Goal: Task Accomplishment & Management: Complete application form

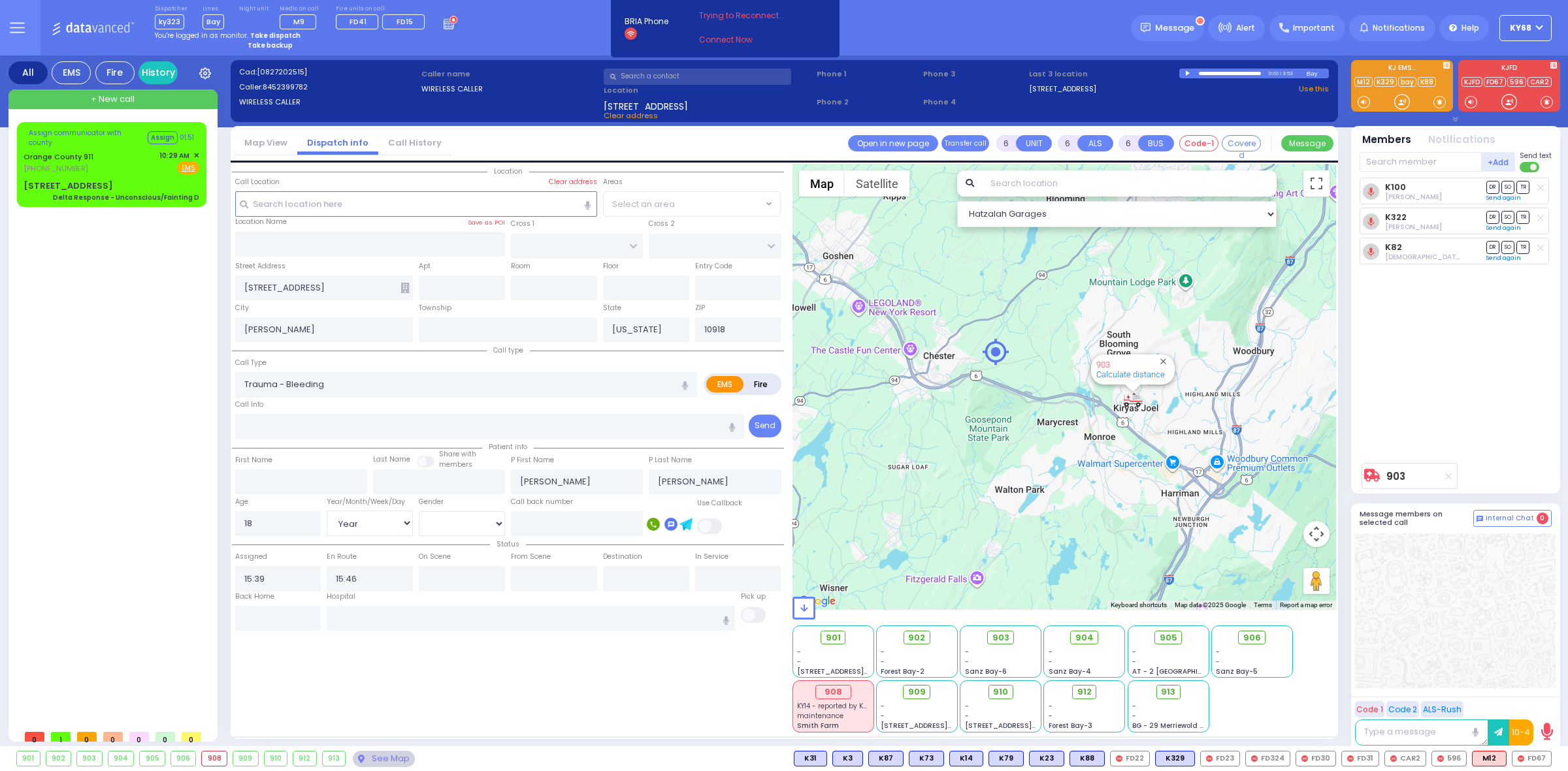
select select "Year"
select select "[DEMOGRAPHIC_DATA]"
click at [30, 137] on span "Assign communicator with county" at bounding box center [86, 138] width 116 height 19
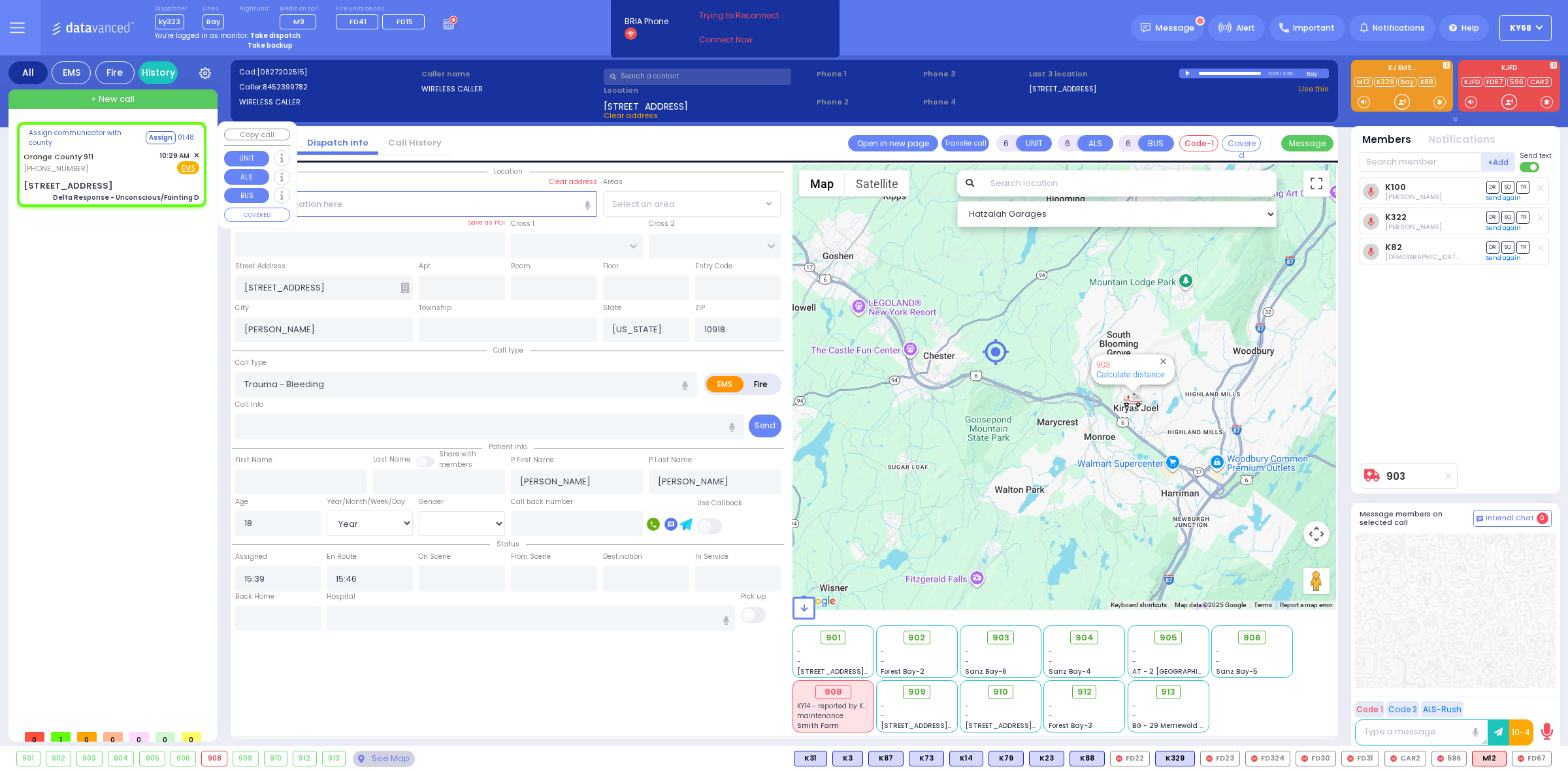
select select
type input "Delta Response - Unconscious/Fainting D"
radio input "true"
type input "Nature: : Delta Response - Unconscious/Fainting D Address: : [STREET_ADDRESS][G…"
select select
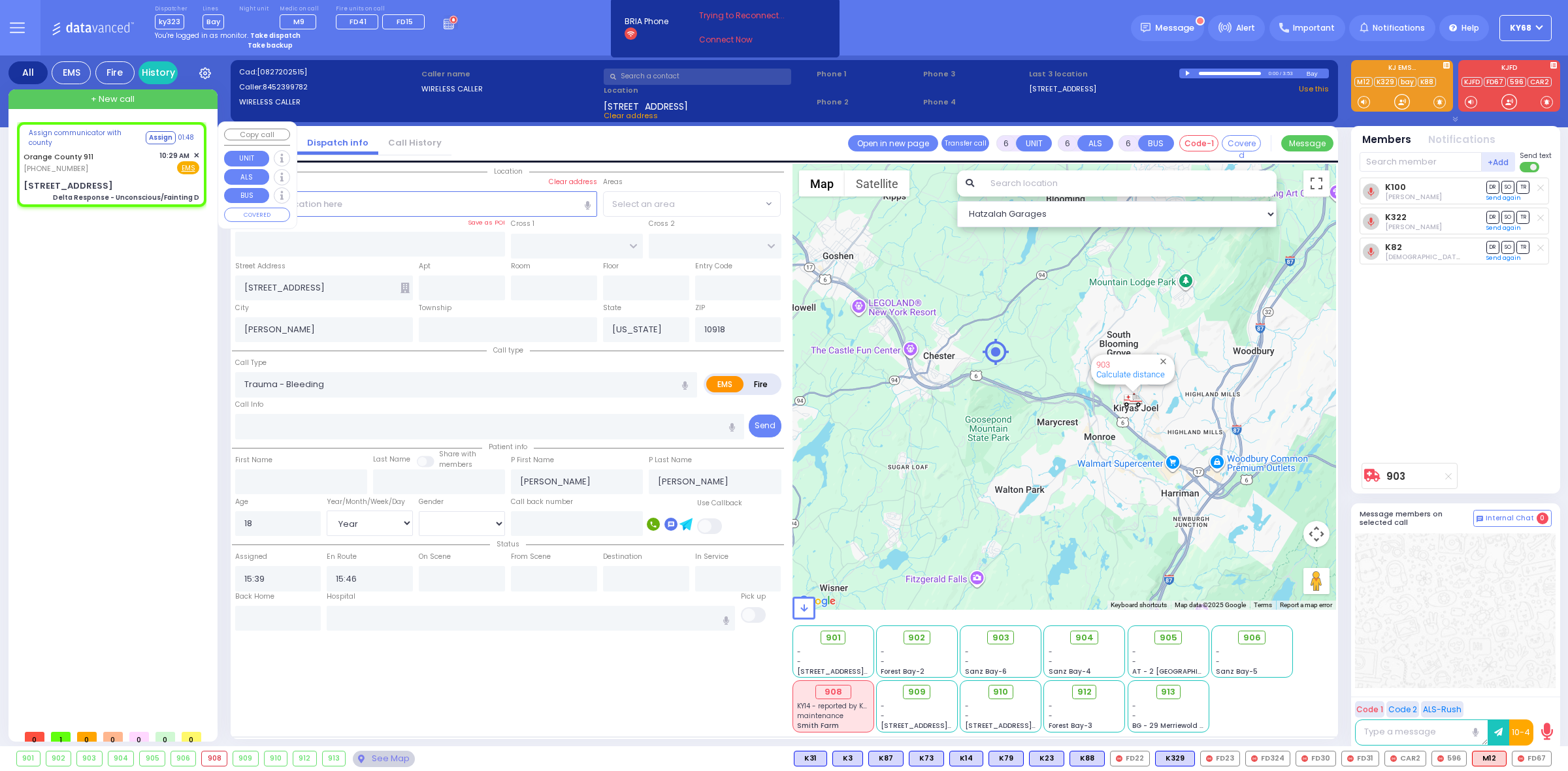
select select
type input "[STREET_ADDRESS]"
type input "Monroe"
type input "10917"
select select "Hatzalah Garages"
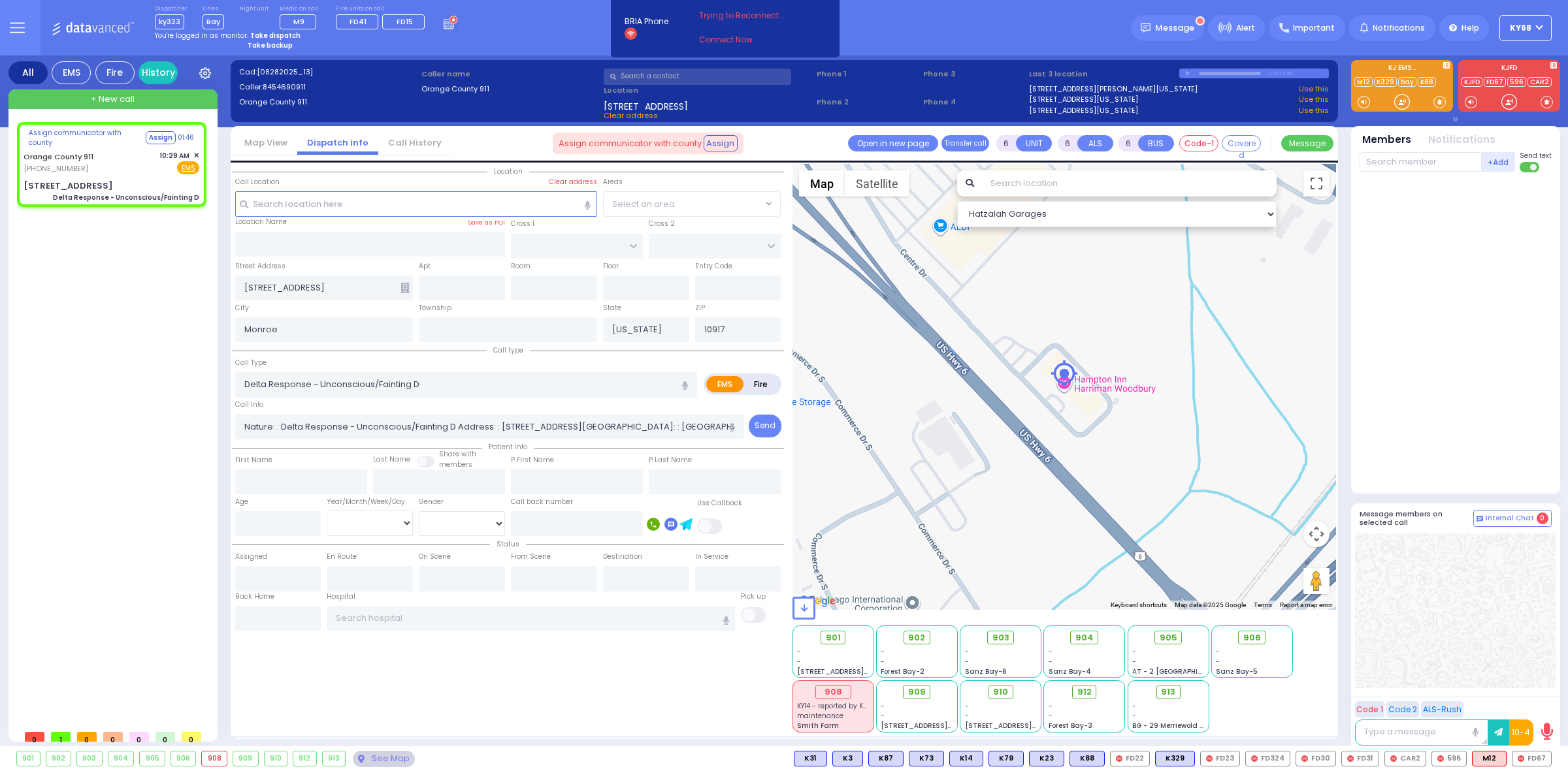
click at [1026, 185] on input "text" at bounding box center [1129, 183] width 295 height 26
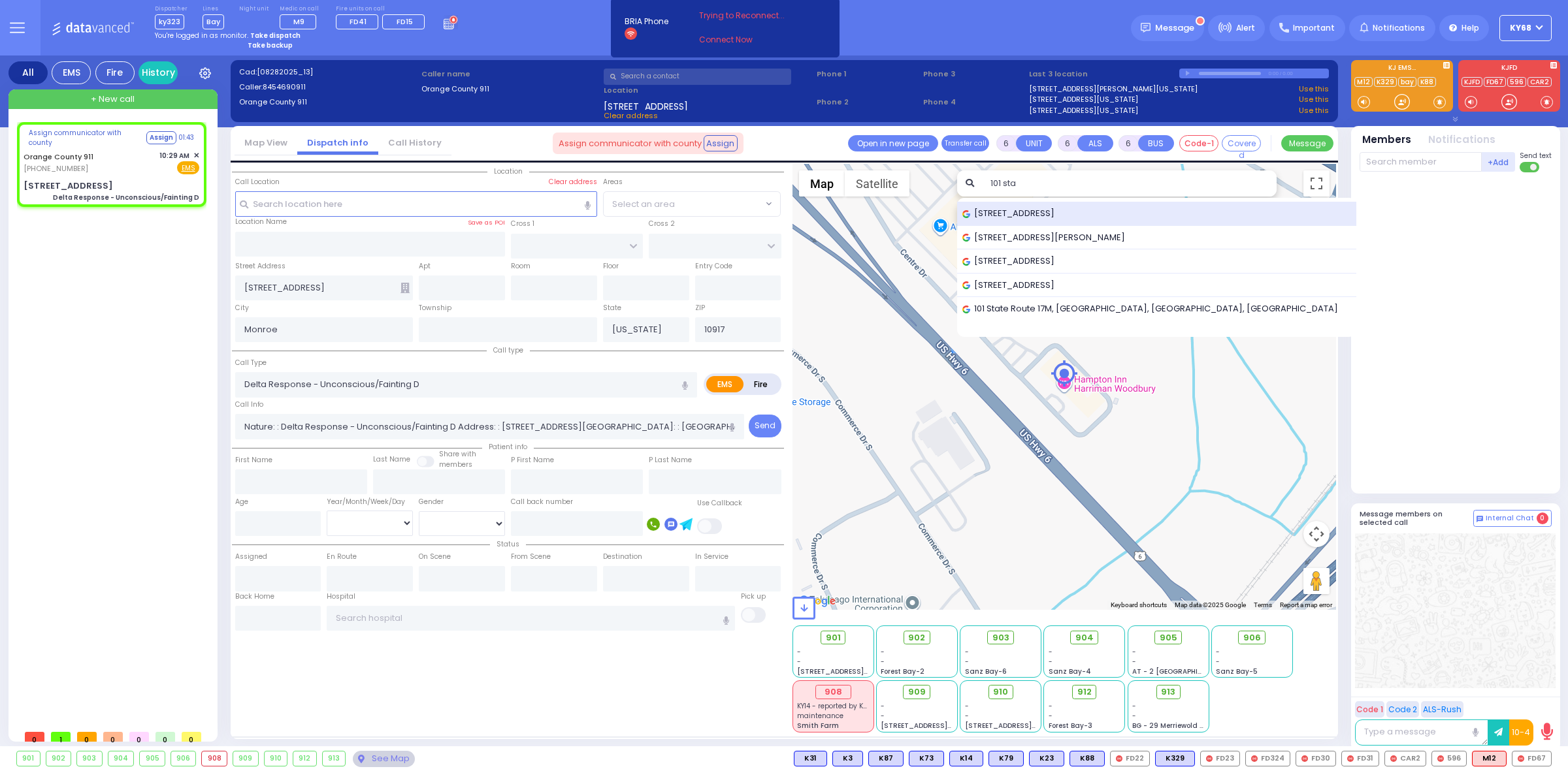
type input "101 sta"
click at [1027, 216] on span "[STREET_ADDRESS]" at bounding box center [1010, 214] width 97 height 13
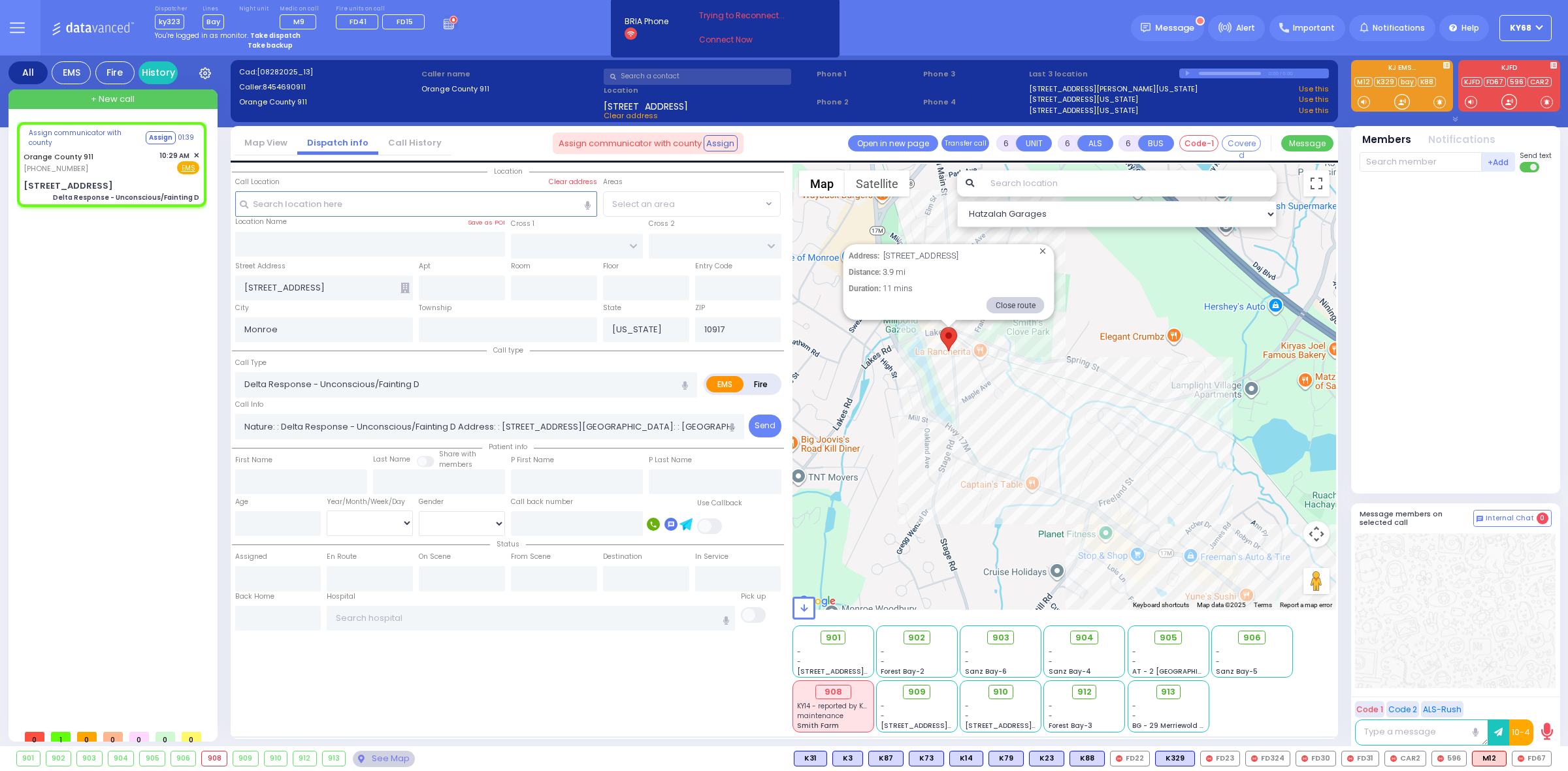
drag, startPoint x: 1121, startPoint y: 406, endPoint x: 887, endPoint y: 315, distance: 251.1
click at [888, 315] on div "No data available. Address: [STREET_ADDRESS] Distance: 3.9 mi Duration: 11 mins…" at bounding box center [1064, 387] width 544 height 446
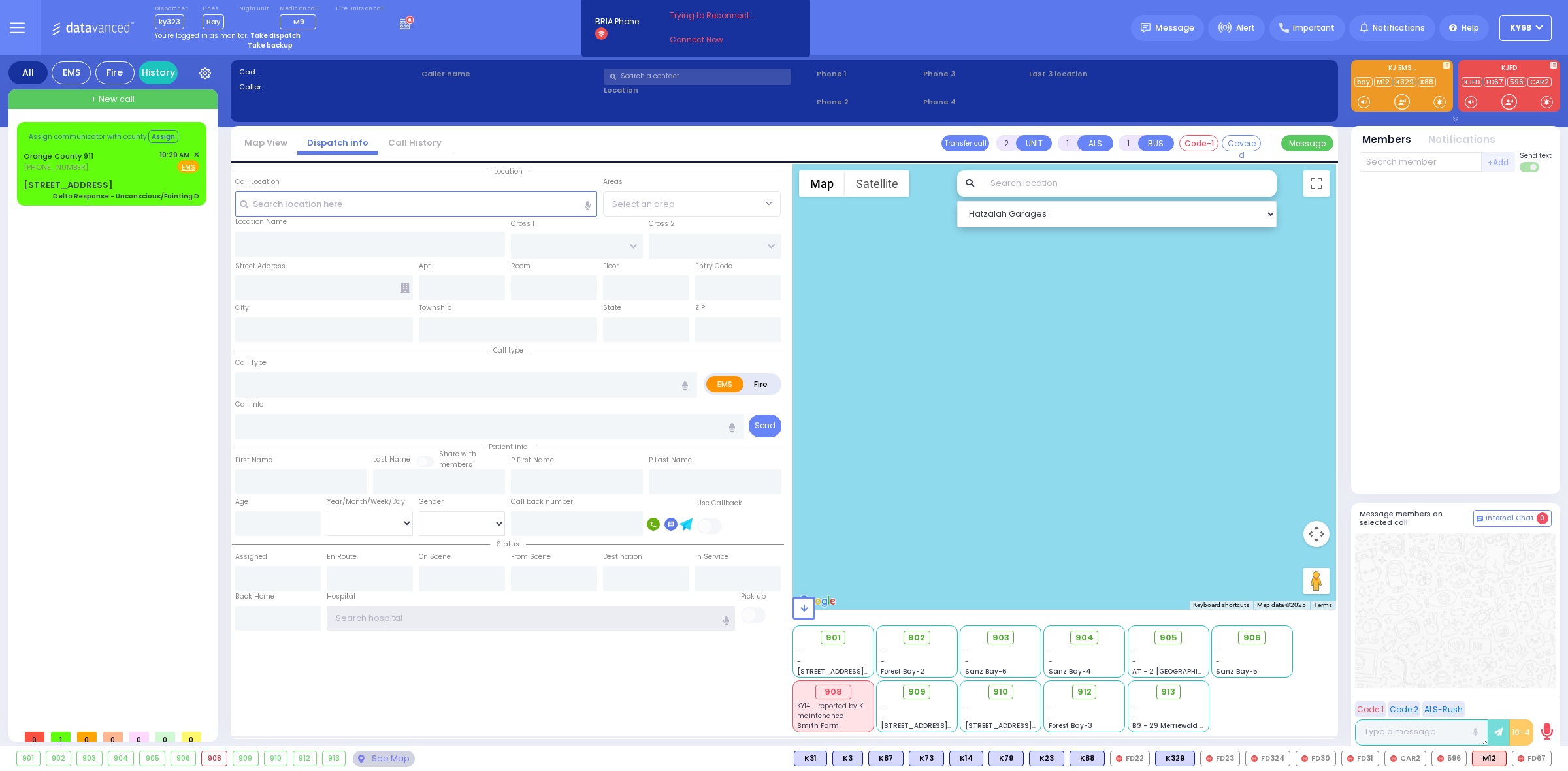
type input "ky68"
click at [20, 190] on div "Assign communicator with county Assign 01:26 Orange County 911 (845) 469-0911 1…" at bounding box center [111, 165] width 184 height 80
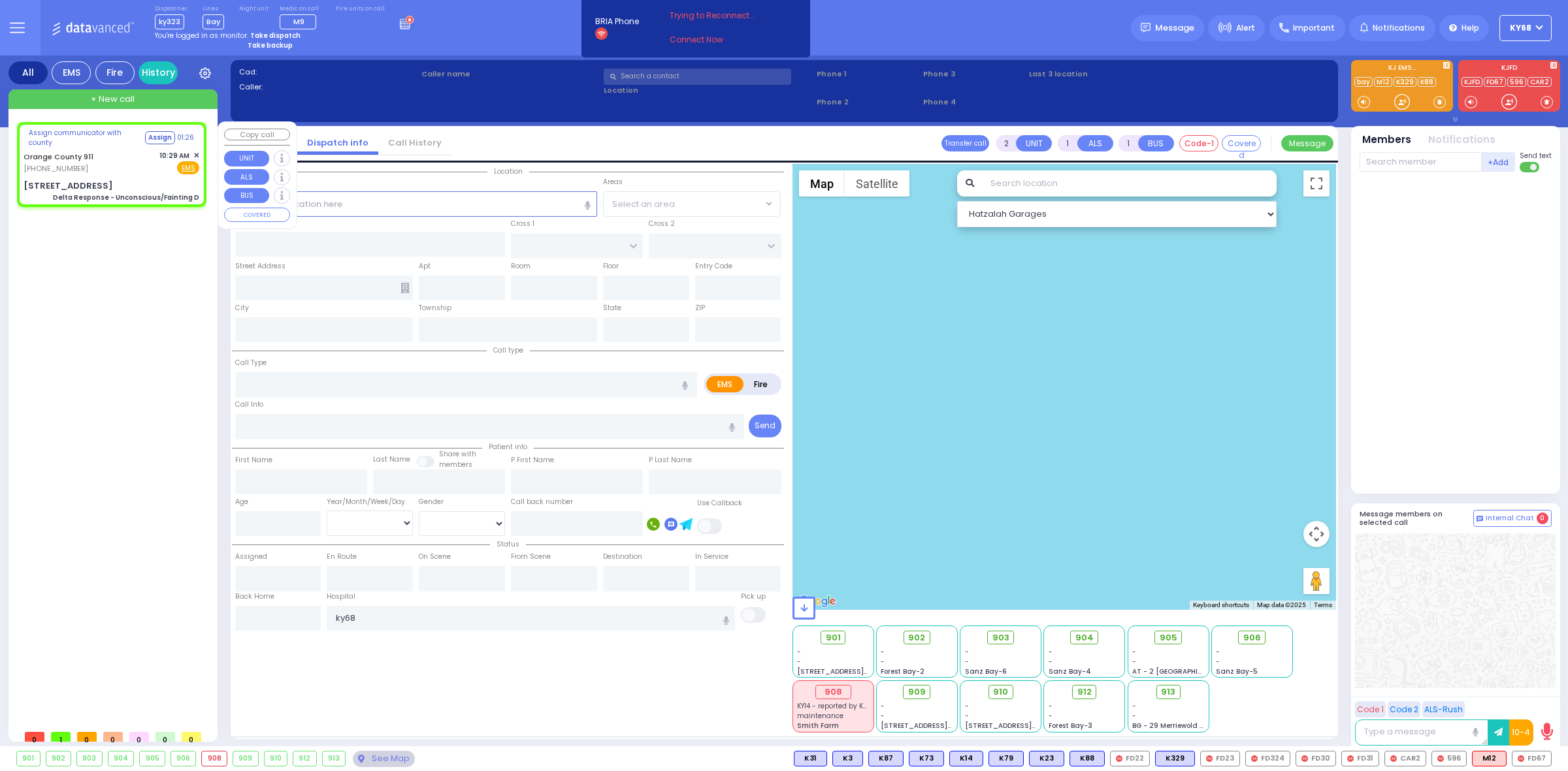
type input "6"
select select
type input "Delta Response - Unconscious/Fainting D"
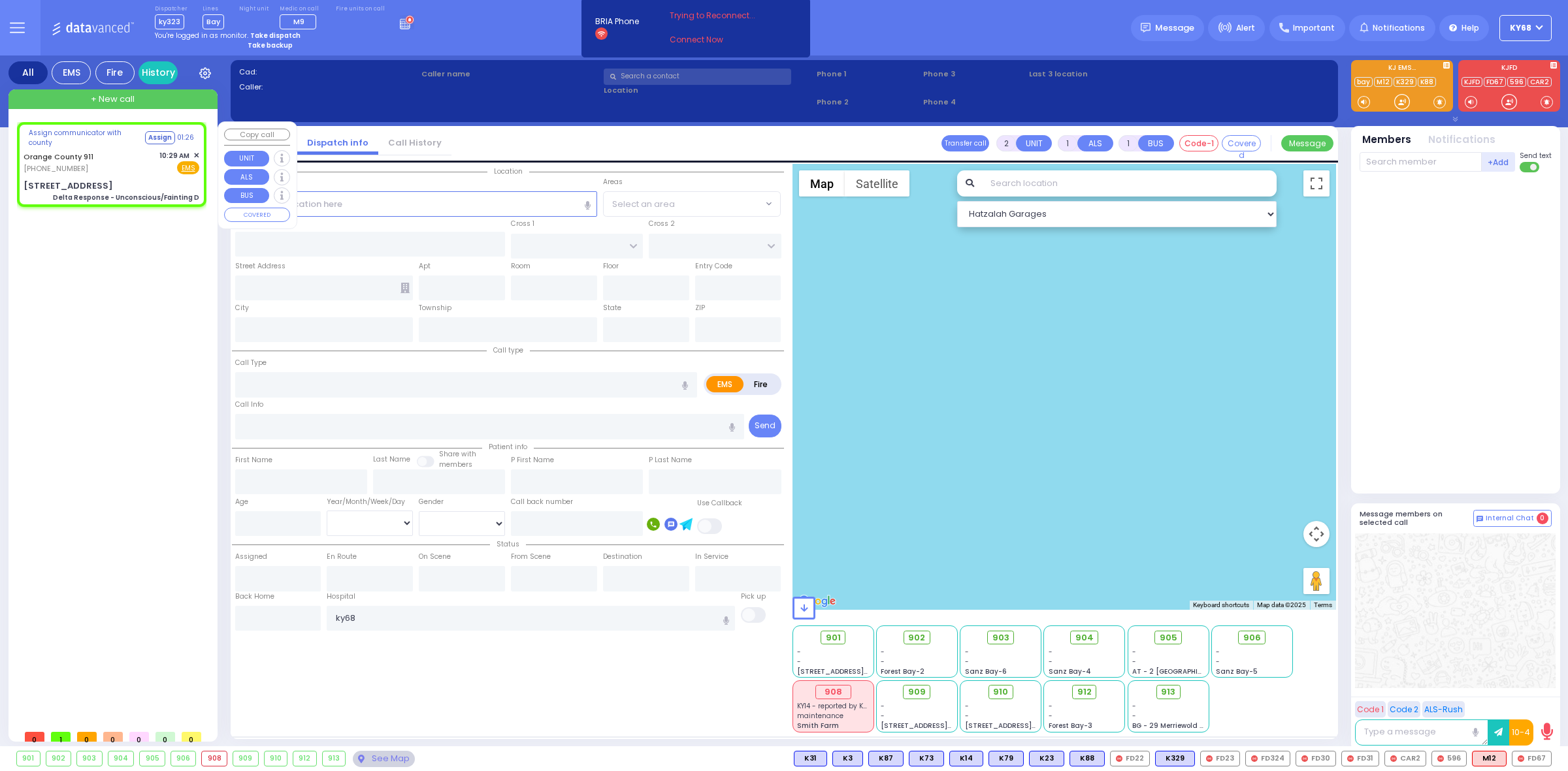
radio input "true"
type input "Nature: : Delta Response - Unconscious/Fainting D Address: : [STREET_ADDRESS][G…"
select select
select select "Hatzalah Garages"
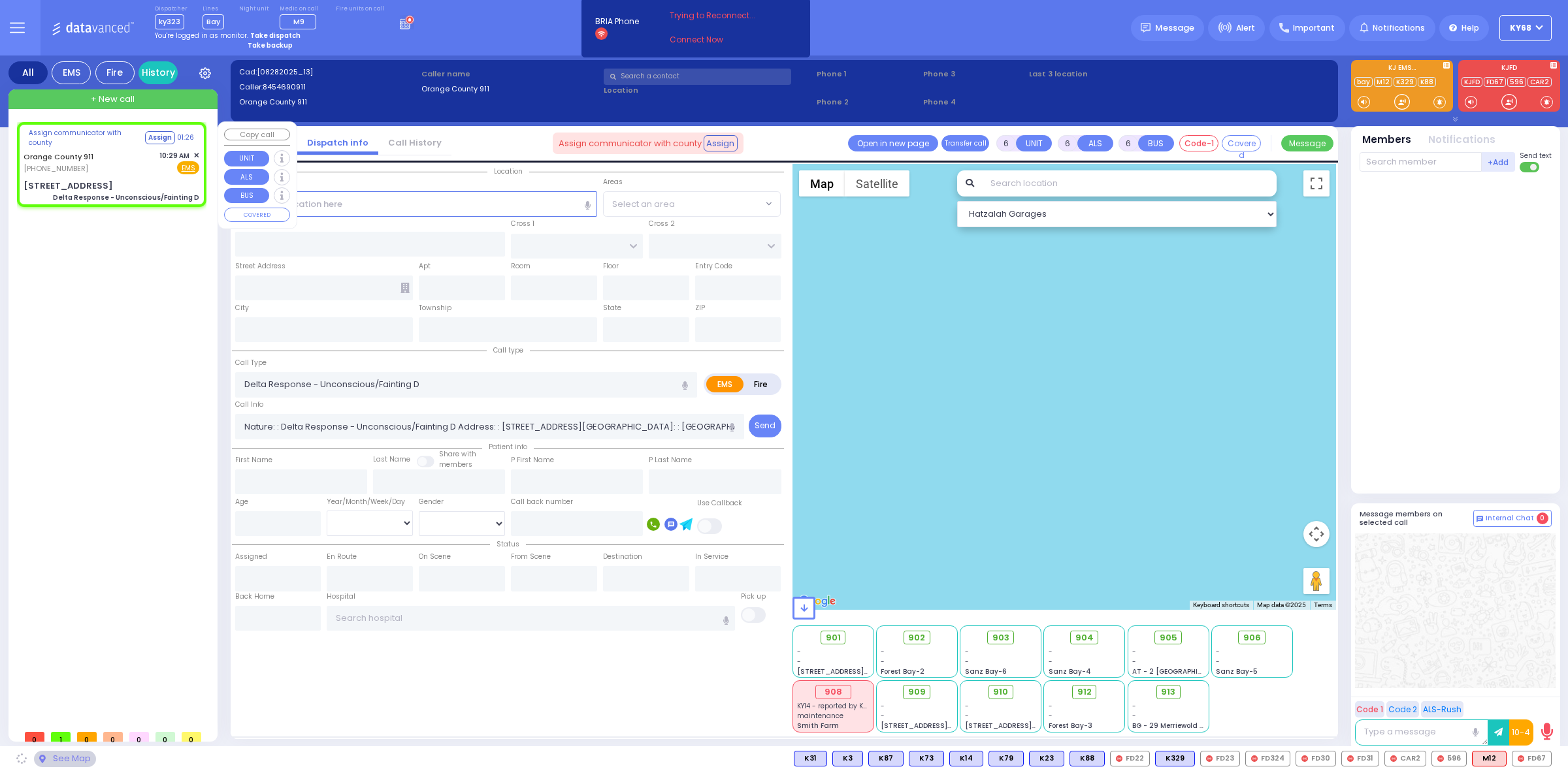
type input "[STREET_ADDRESS]"
type input "Monroe"
type input "[US_STATE]"
type input "10917"
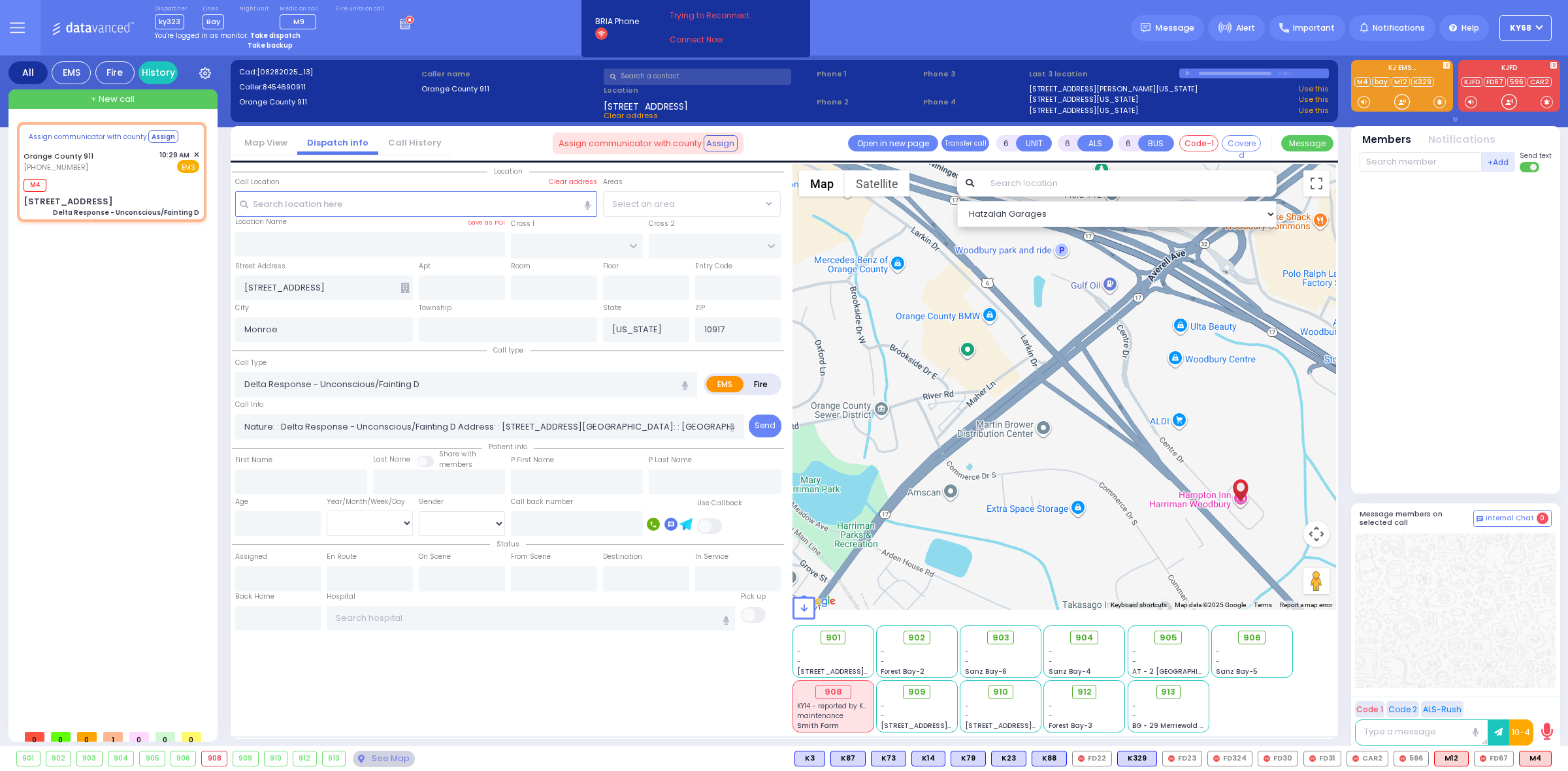
select select
radio input "true"
select select
type input "10:30"
select select "Hatzalah Garages"
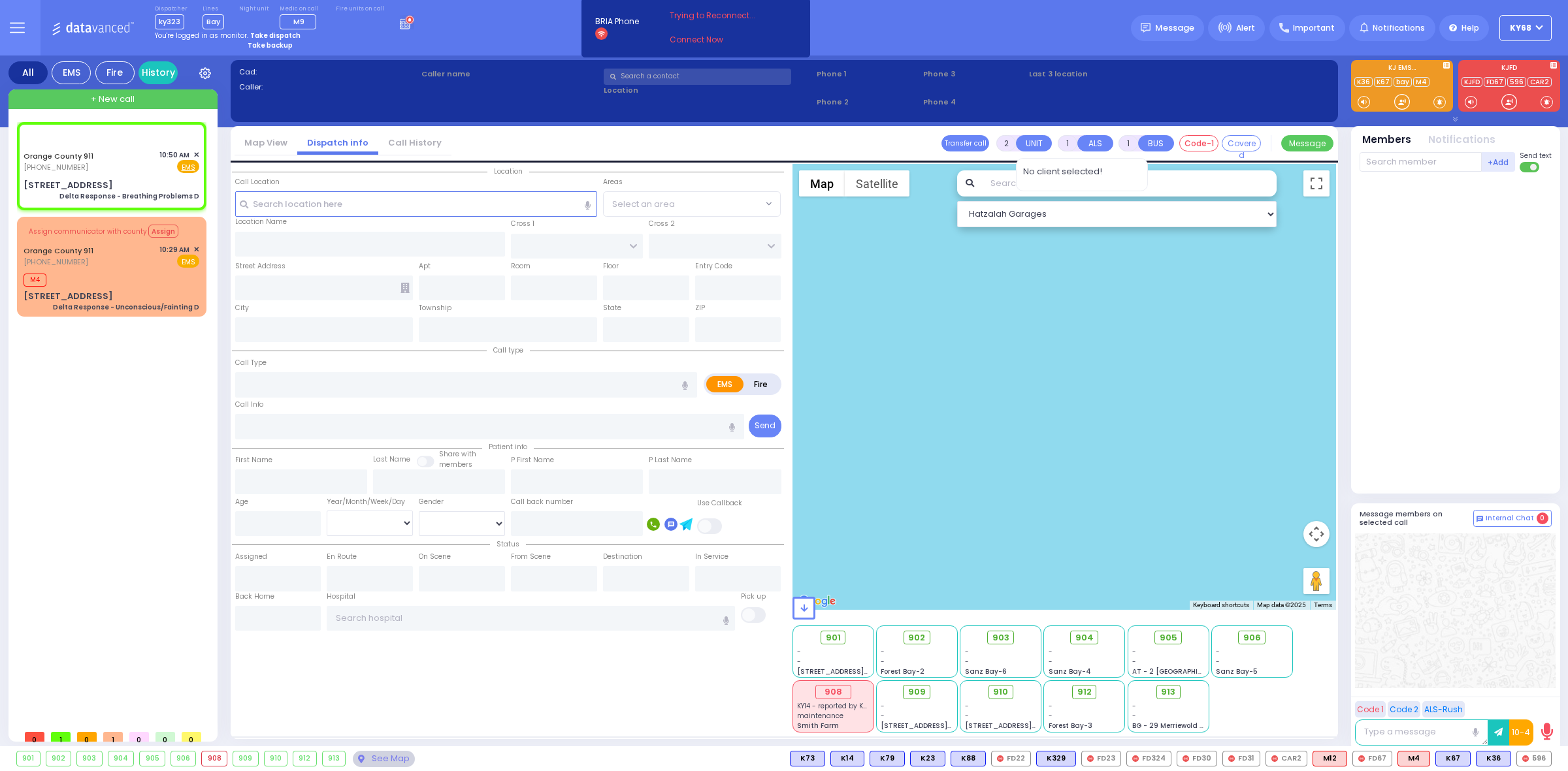
type input "6"
select select
type input "Delta Response - Breathing Problems D"
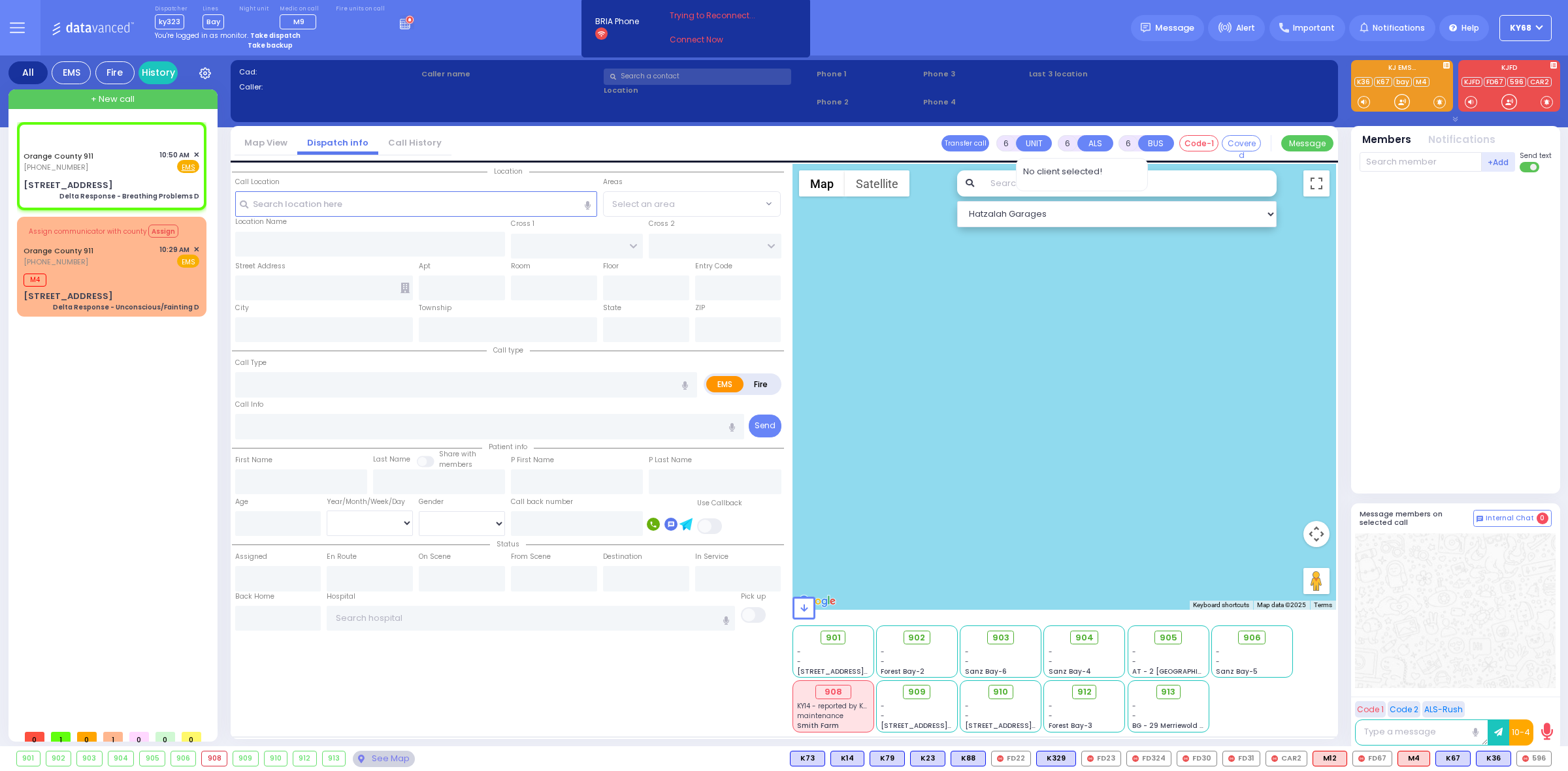
radio input "true"
type input "Nature: : Delta Response - Breathing Problems D Address: : 134 Spring St, 10950…"
select select
select select "Hatzalah Garages"
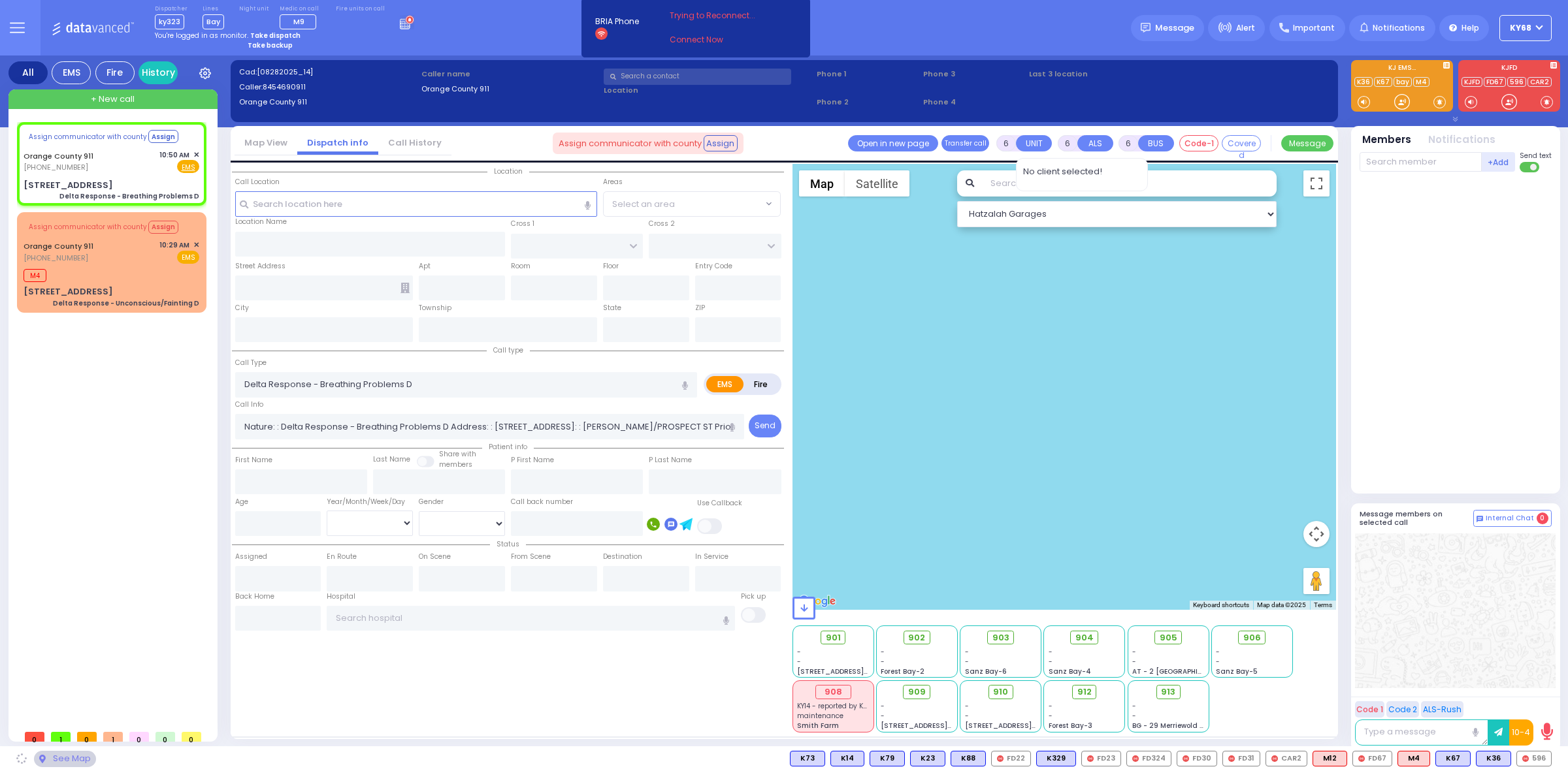
select select
radio input "true"
select select
radio input "true"
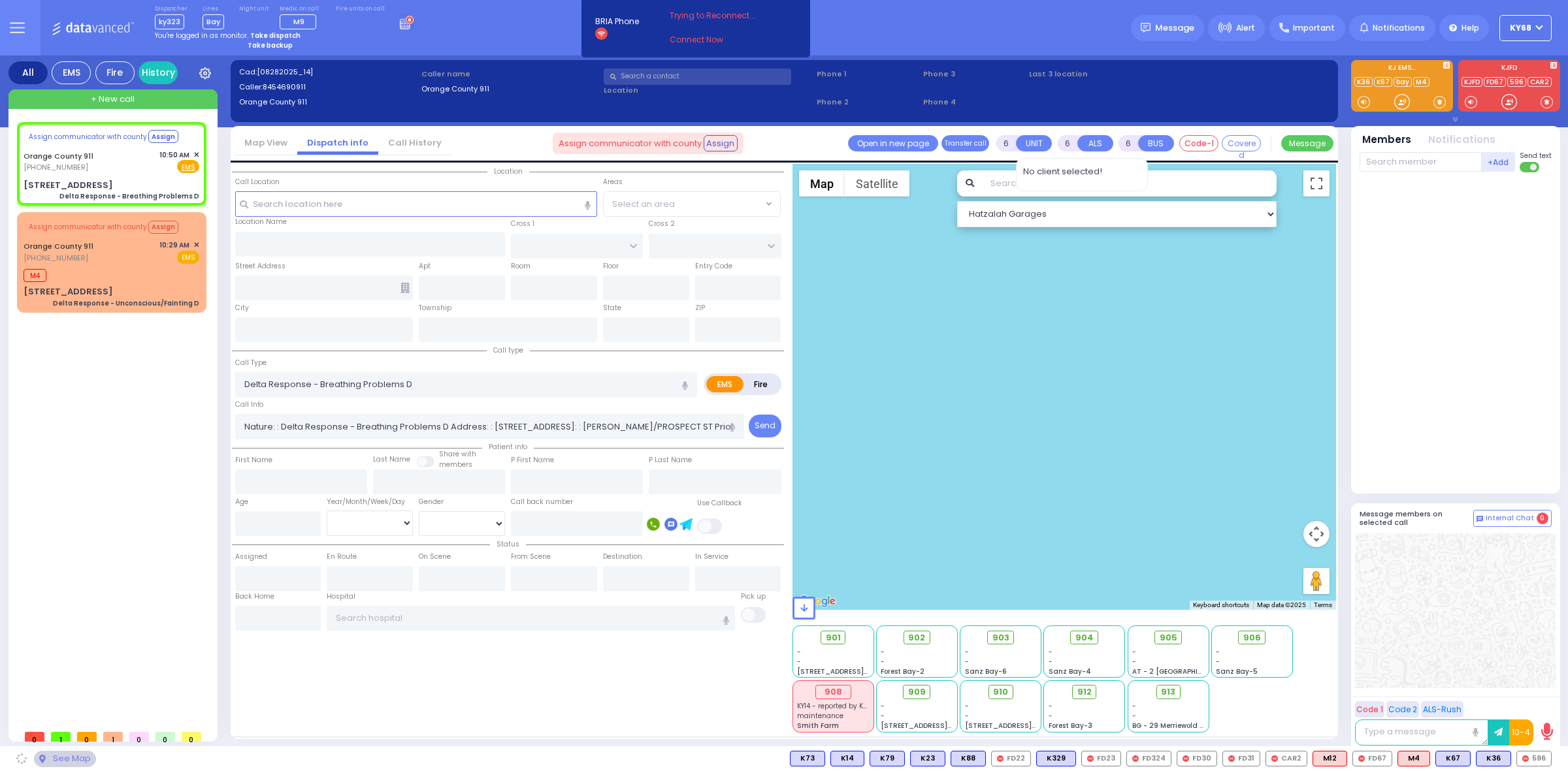
select select
select select "Hatzalah Garages"
type input "134 Spring St"
type input "Monroe"
type input "[US_STATE]"
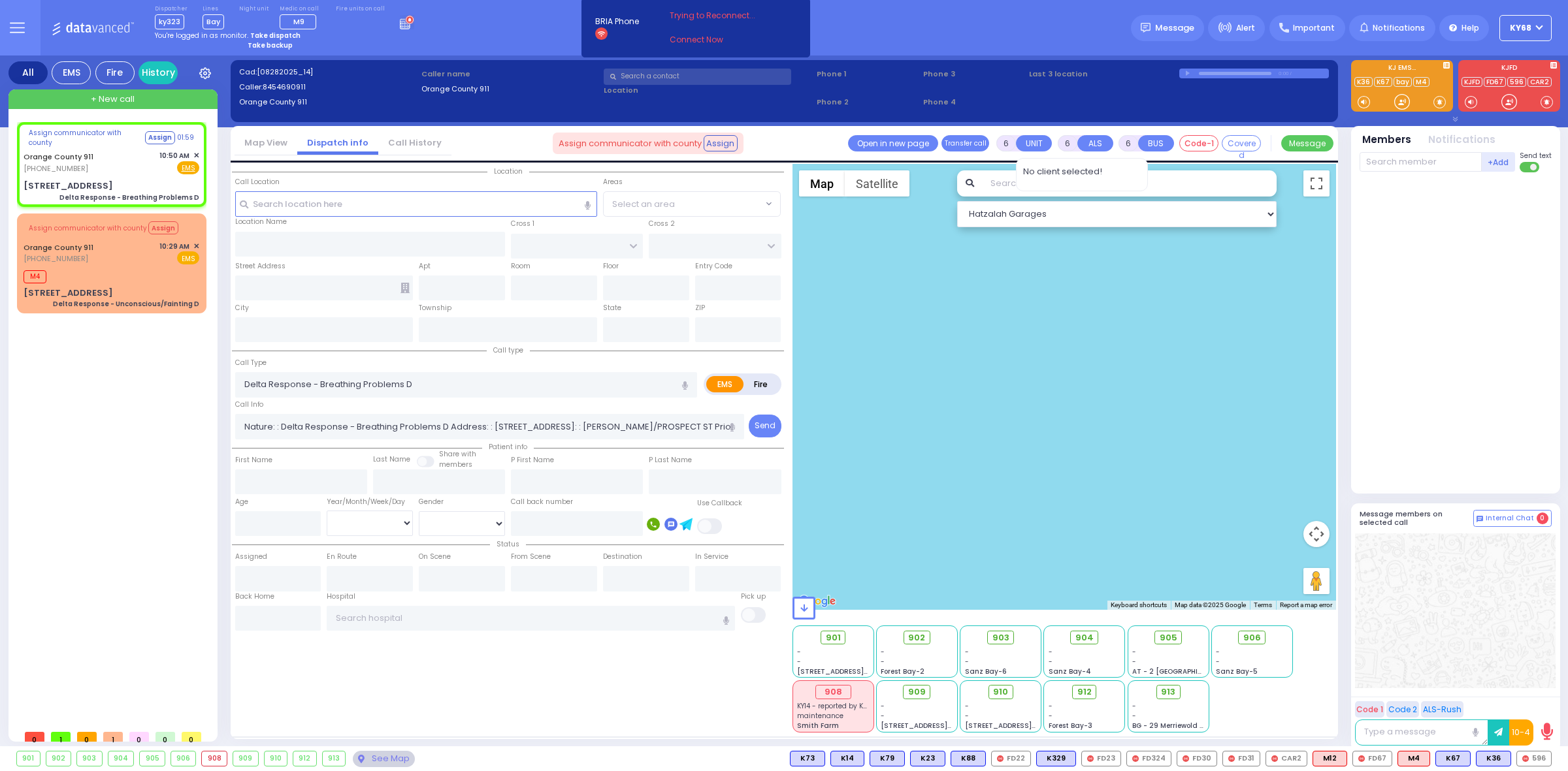
type input "10950"
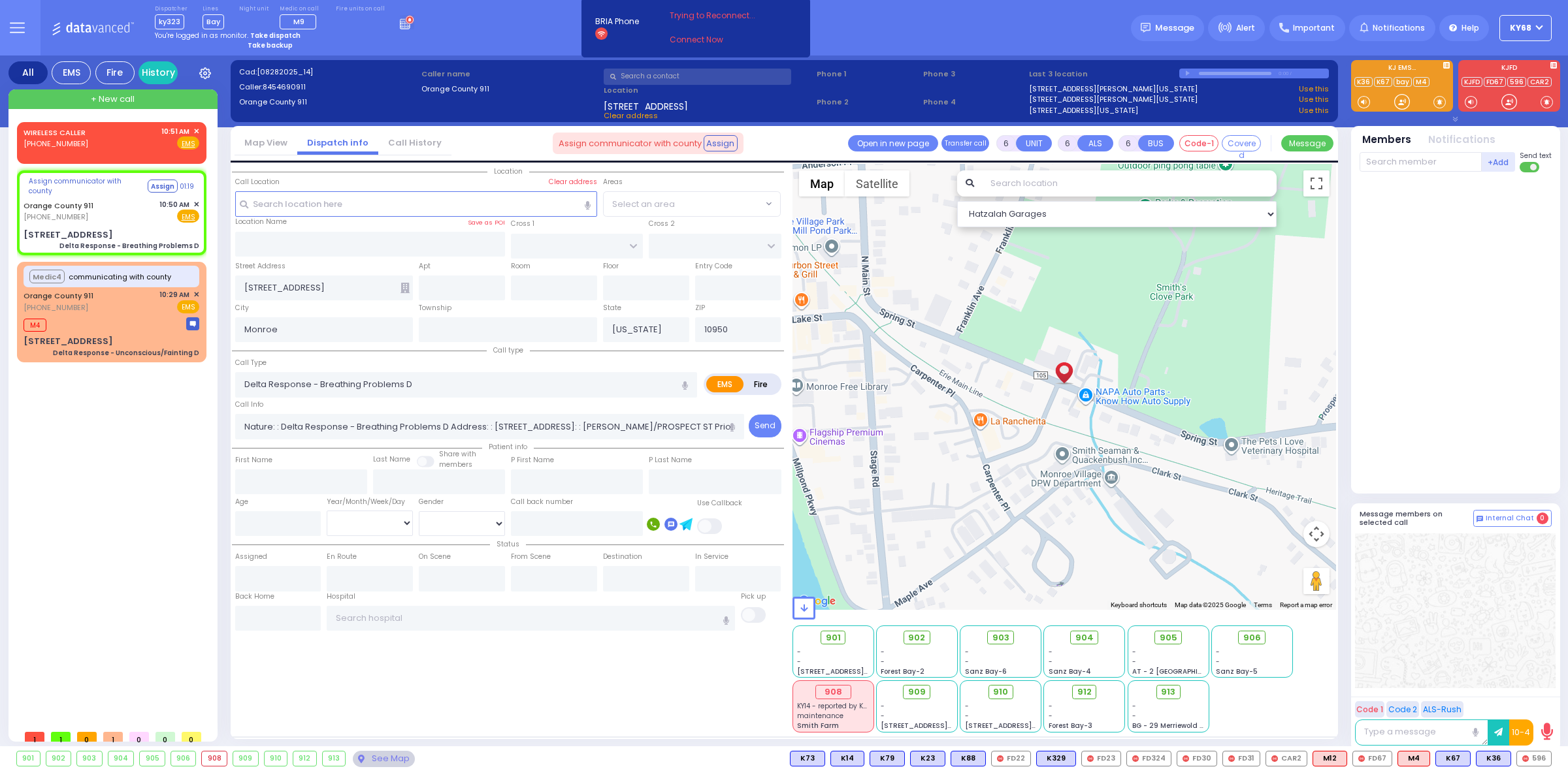
click at [1045, 188] on input "text" at bounding box center [1129, 183] width 295 height 26
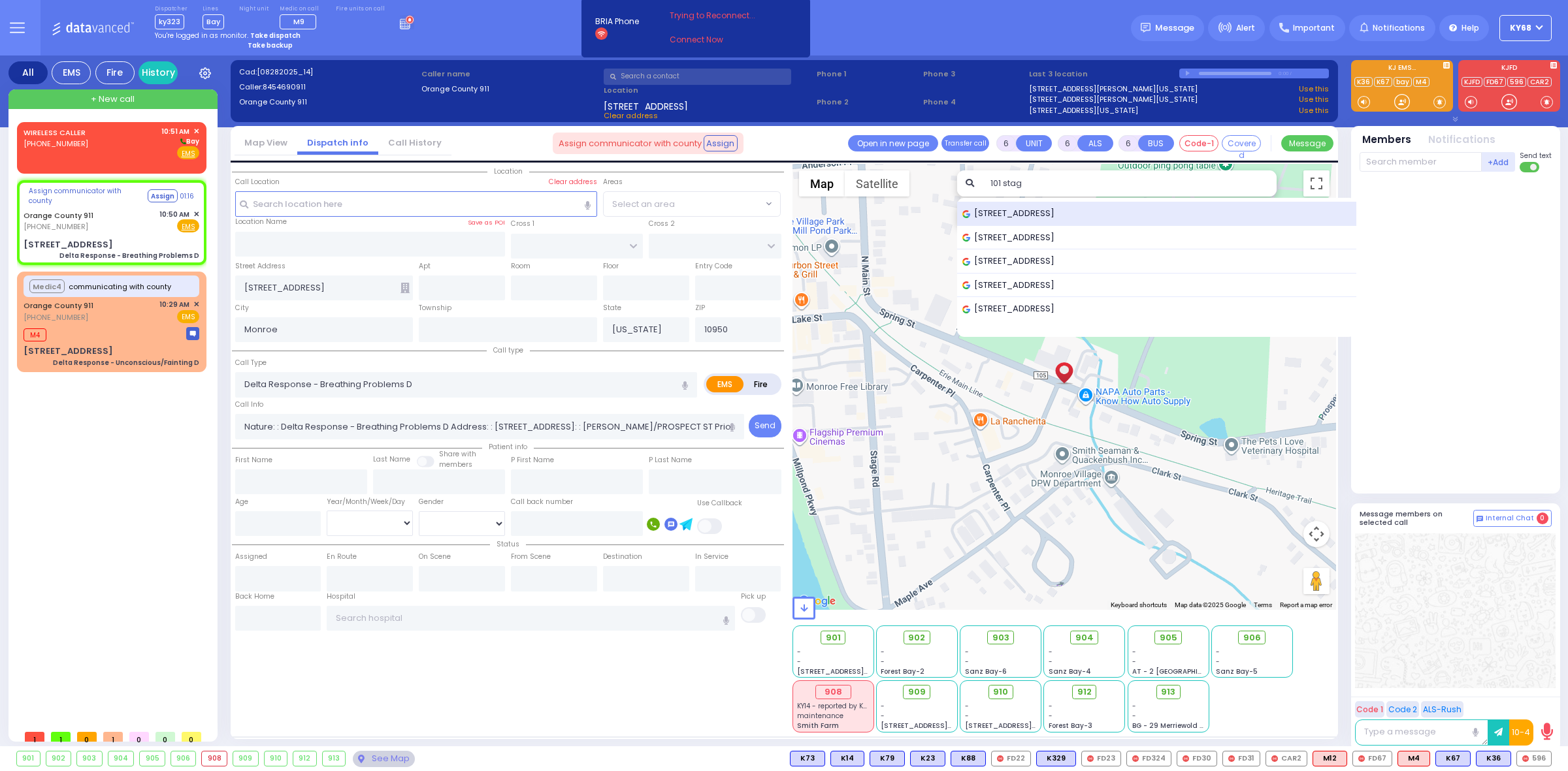
type input "101 stag"
click at [1042, 215] on span "[STREET_ADDRESS]" at bounding box center [1010, 214] width 97 height 13
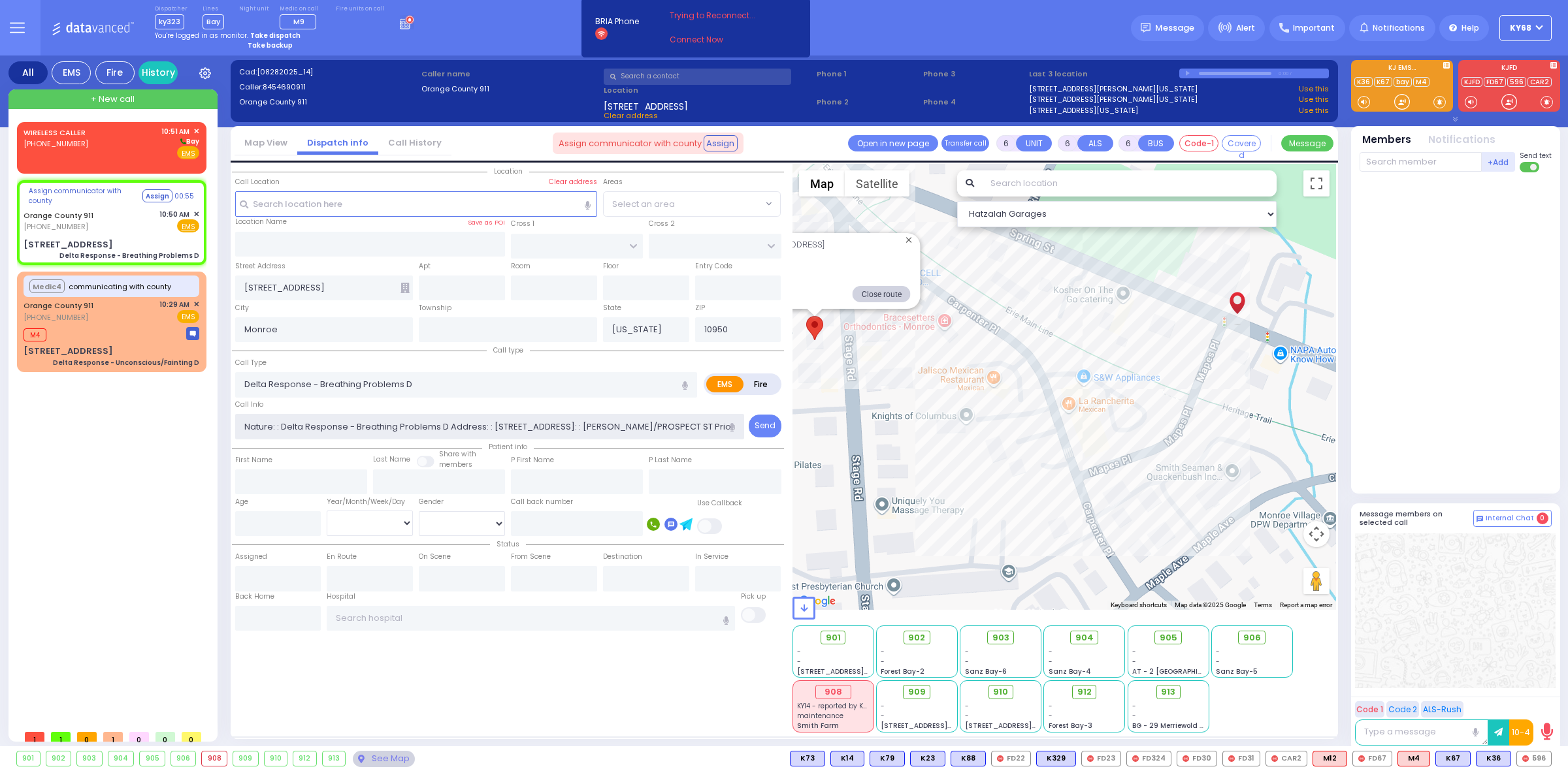
drag, startPoint x: 577, startPoint y: 428, endPoint x: 147, endPoint y: 418, distance: 430.1
click at [147, 418] on div "All EMS Fire History Settings" at bounding box center [784, 403] width 1552 height 696
click at [132, 446] on div "WIRELESS CALLER (845) 248-0647 10:51 AM ✕ M4" at bounding box center [114, 423] width 194 height 601
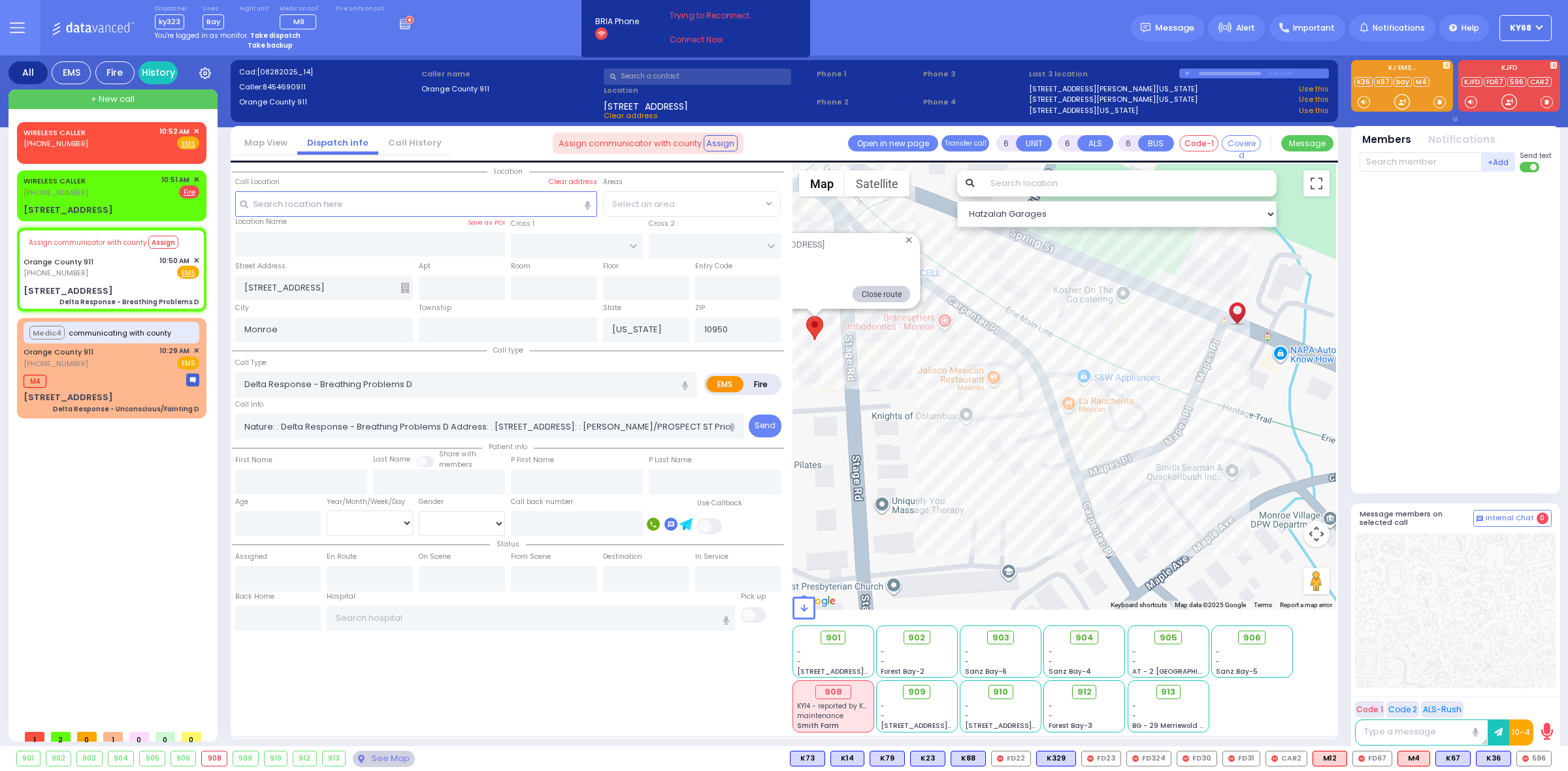
click at [552, 29] on div "Dispatcher ky323 shift has started. Are you ? Lines Bay" at bounding box center [784, 28] width 1568 height 56
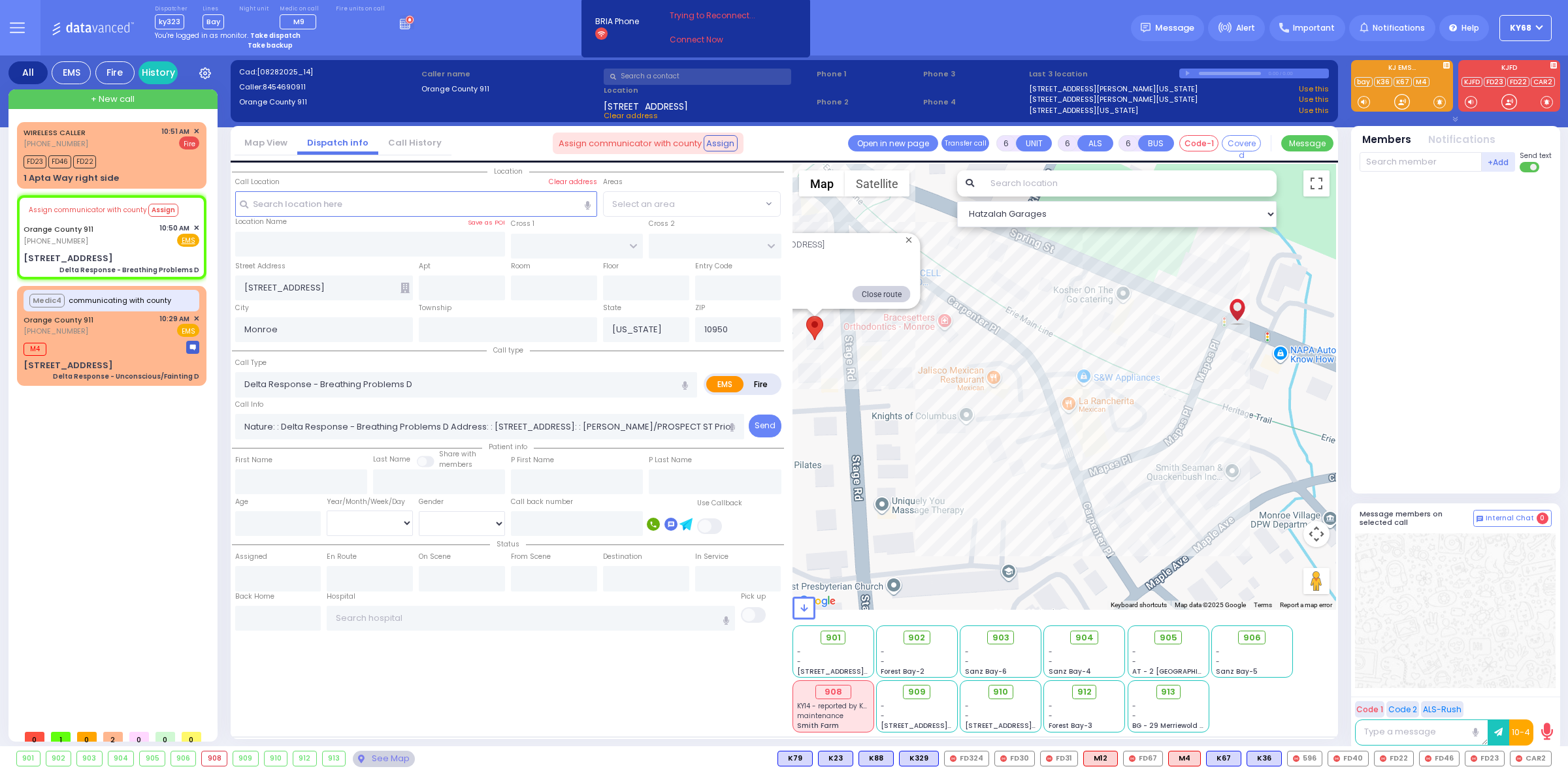
click at [675, 72] on input "text" at bounding box center [697, 77] width 188 height 16
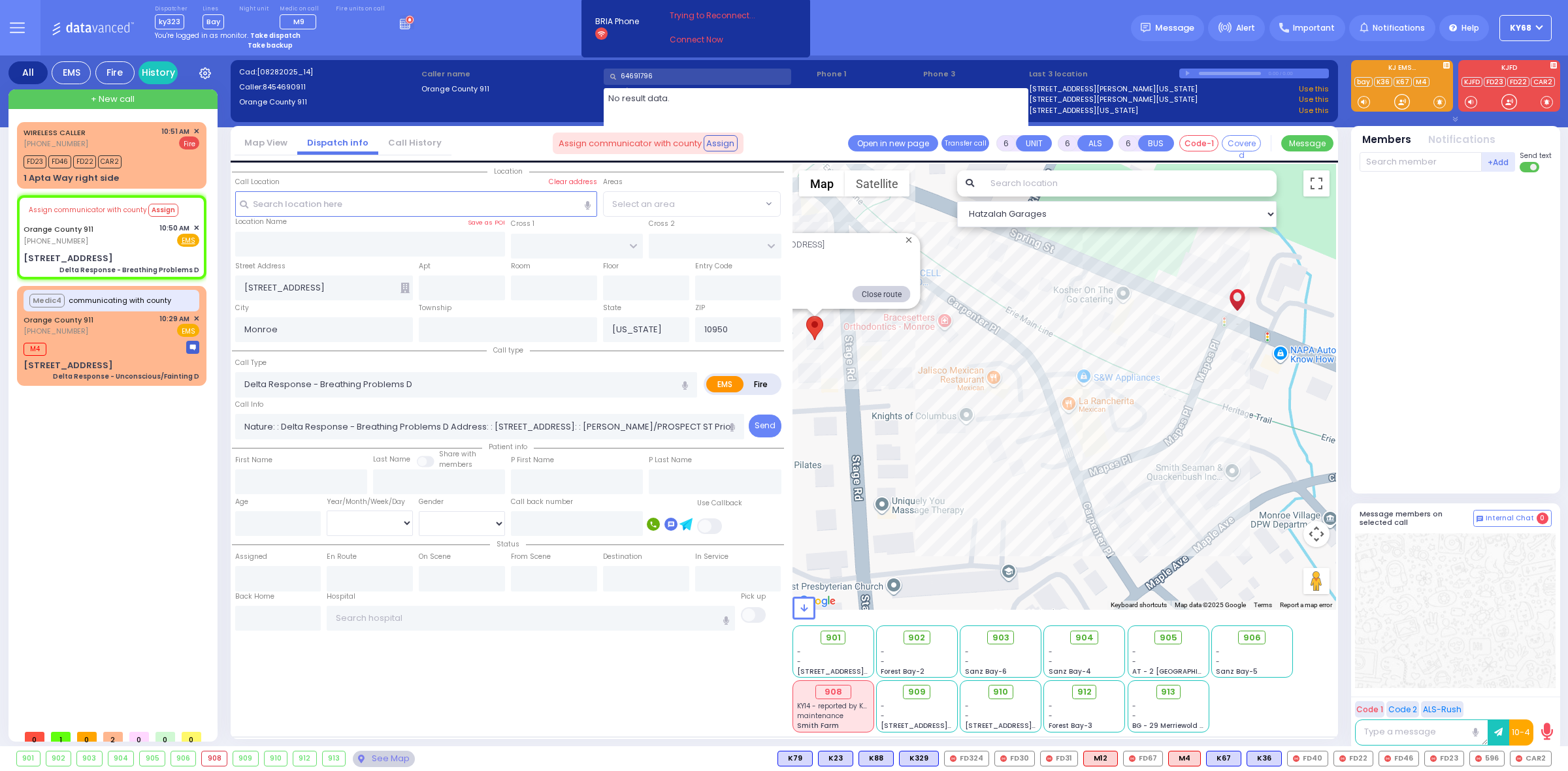
type input "64691796"
click at [989, 16] on div "Dispatcher ky323 shift has started. Are you ? Lines Bay" at bounding box center [784, 28] width 1568 height 56
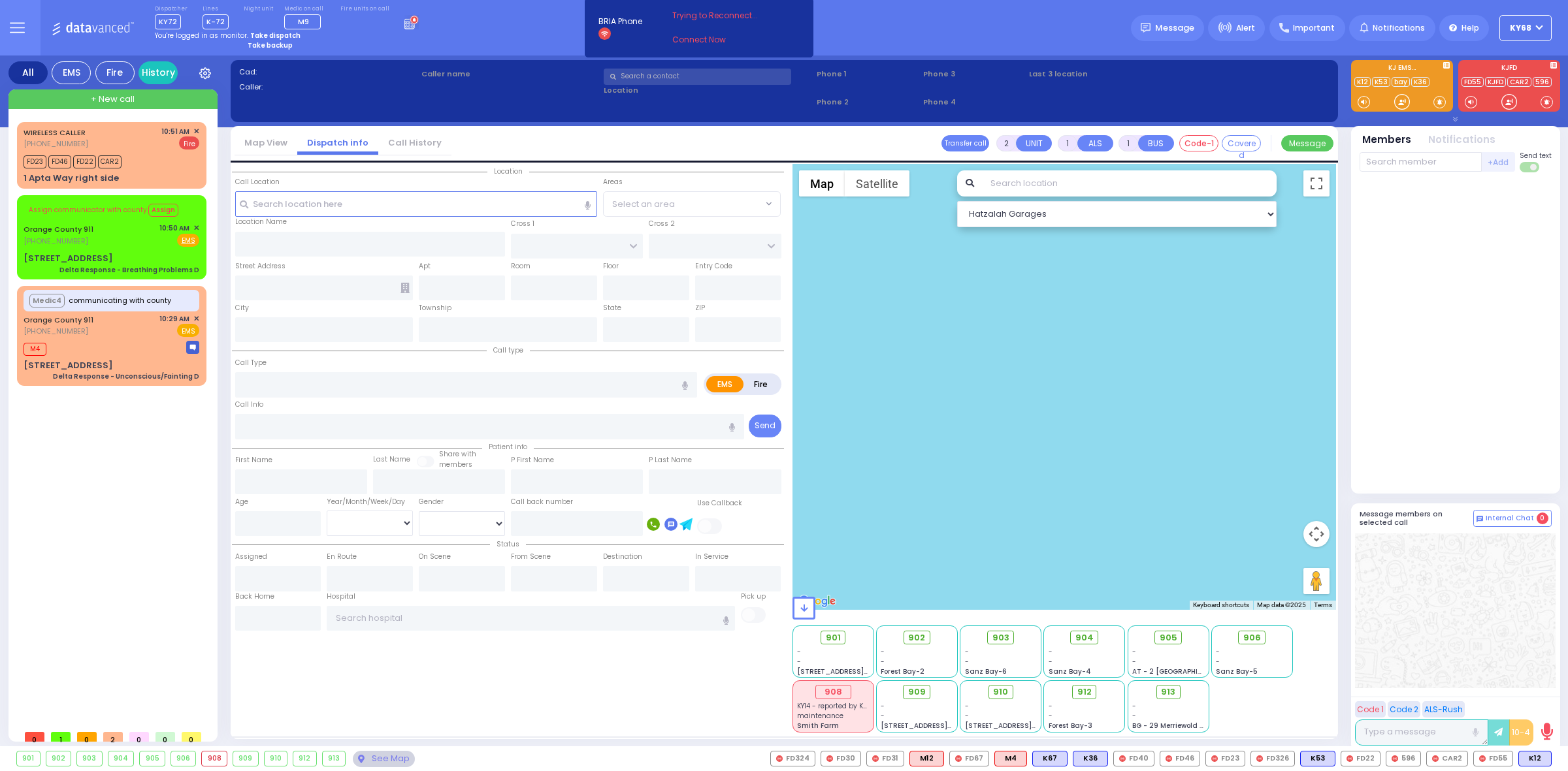
select select
type input "gas"
radio input "false"
radio input "true"
select select
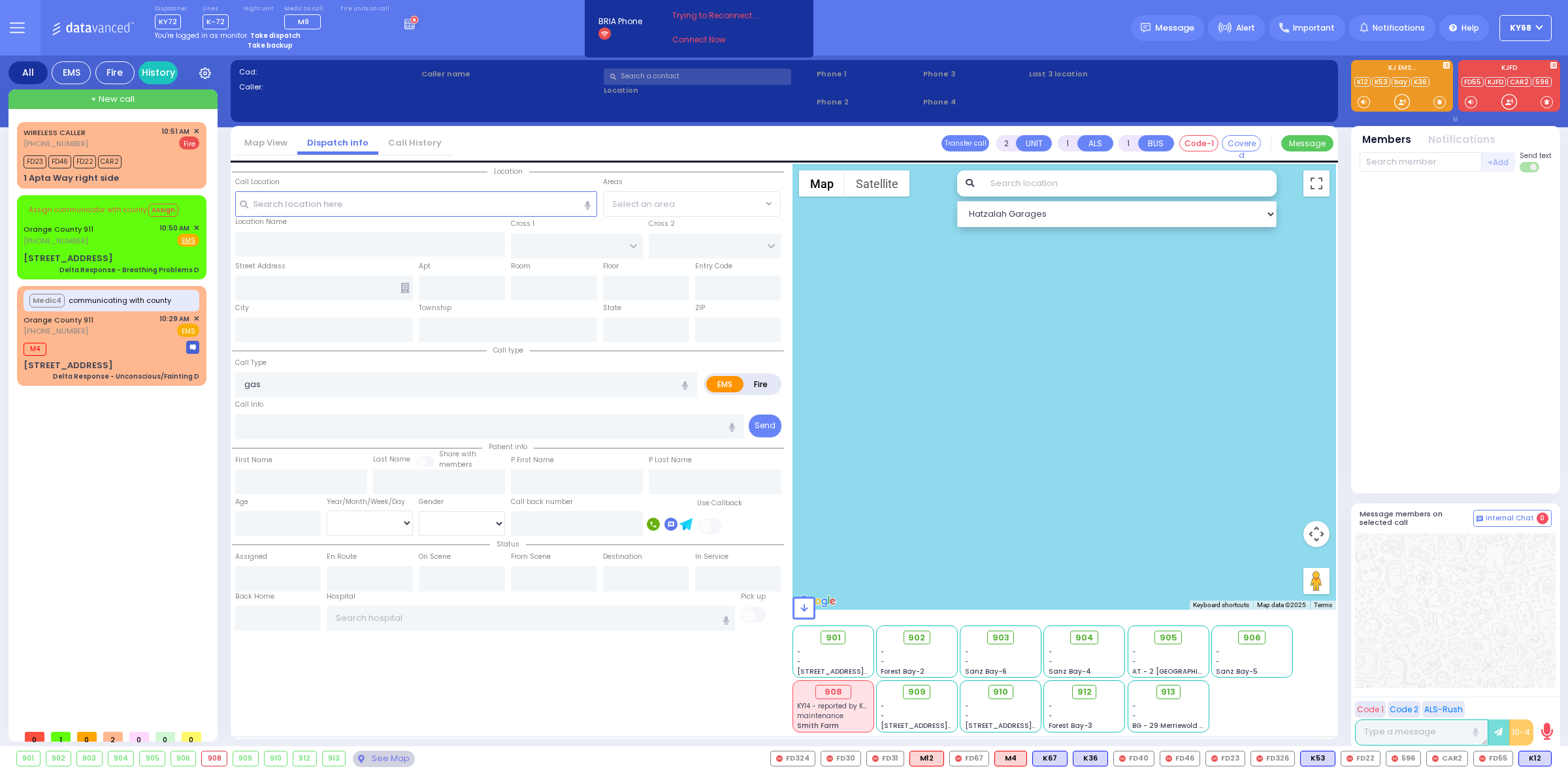
type input "10:51"
type input "10:53"
type input "APTA WAY"
type input "VAN BUREN DR"
type input "1 Apta Way right side"
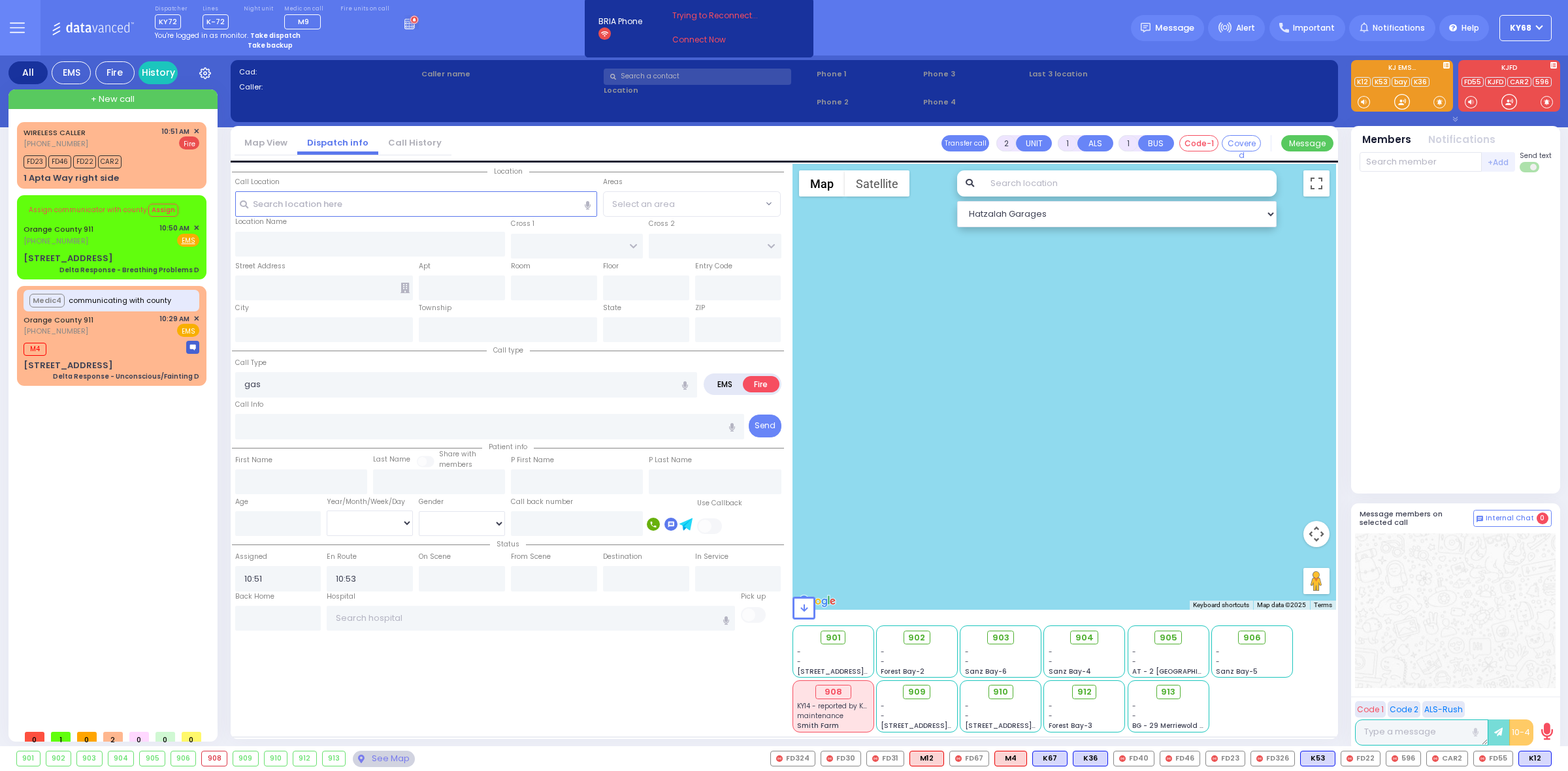
type input "Monroe"
type input "[US_STATE]"
type input "10950"
type input "Gas Smell"
radio input "true"
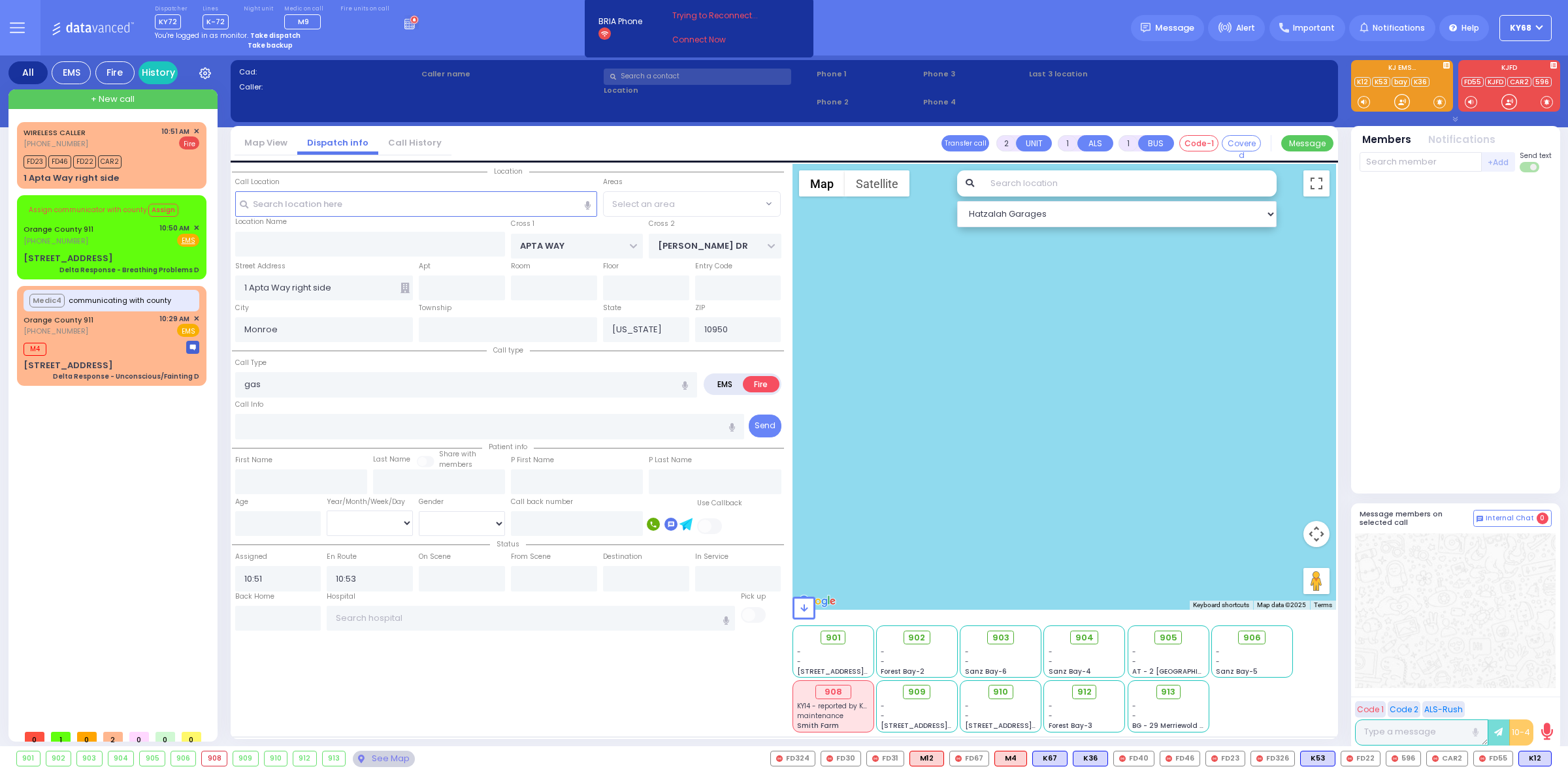
select select
radio input "true"
select select
select select "SECTION 1"
select select "Hatzalah Garages"
